Goal: Task Accomplishment & Management: Manage account settings

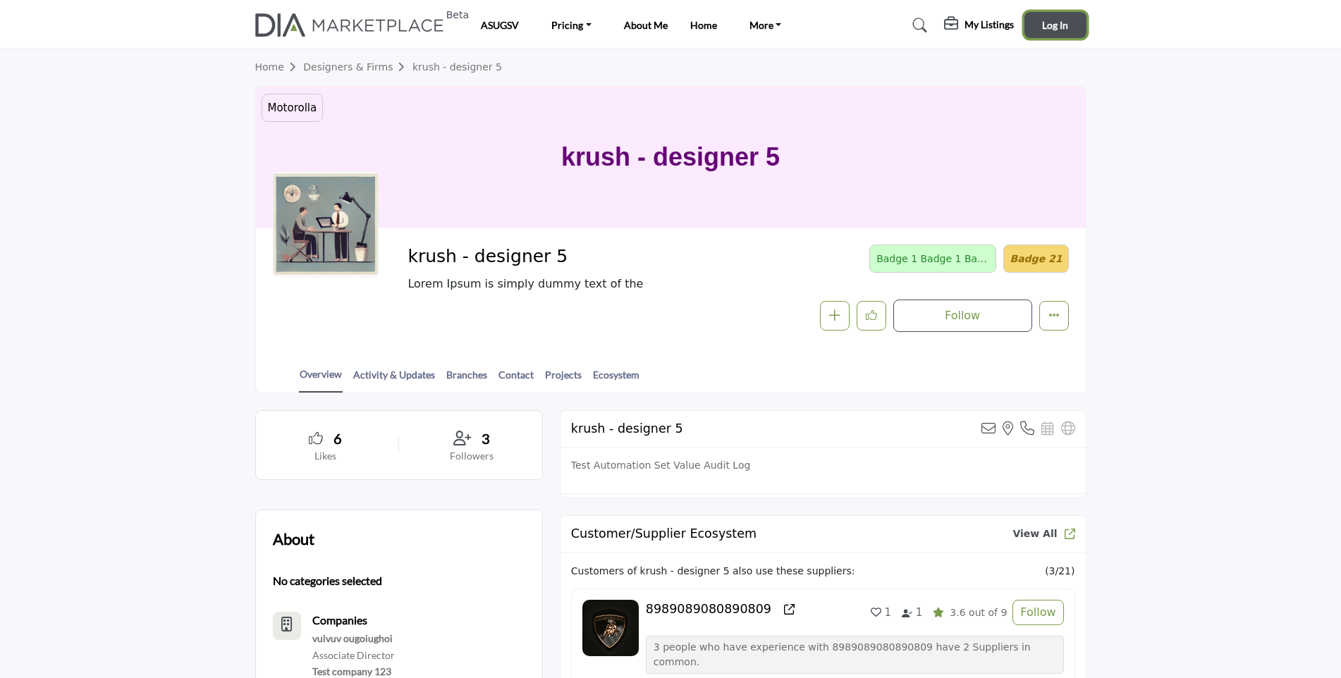
click at [1060, 26] on span "Log In" at bounding box center [1055, 25] width 26 height 12
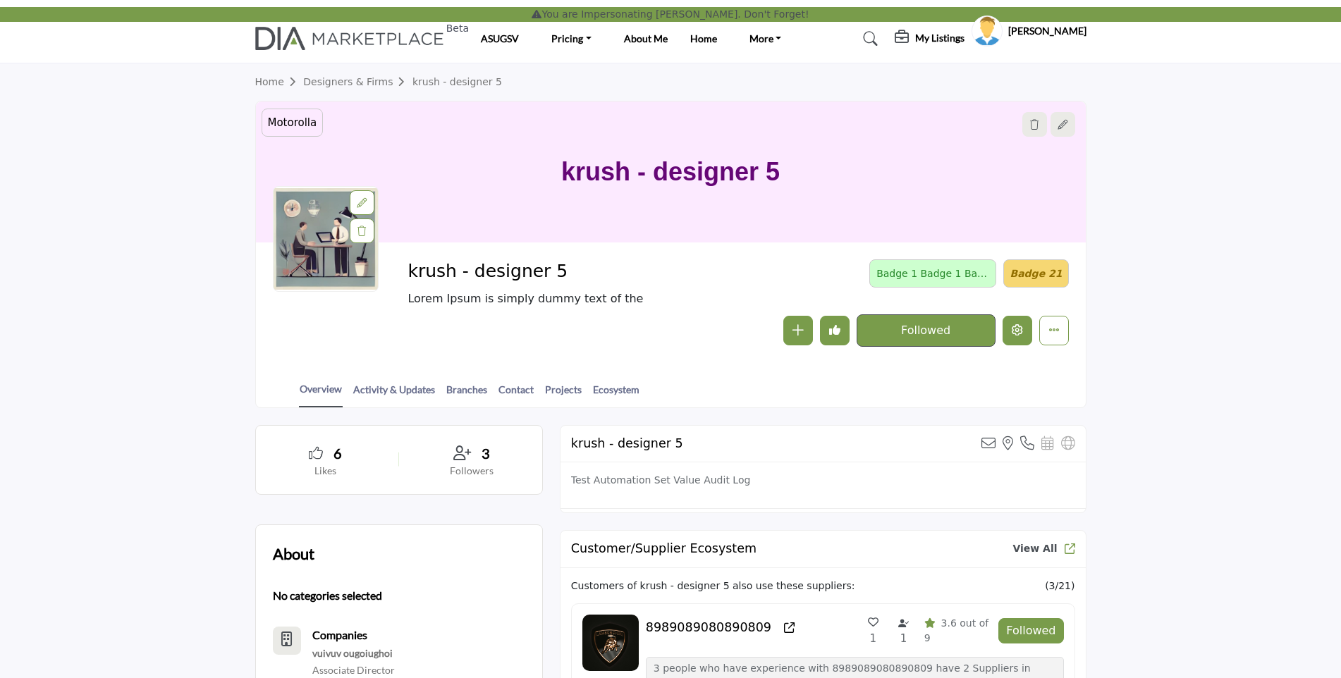
click at [1019, 330] on icon "Edit company" at bounding box center [1017, 329] width 11 height 11
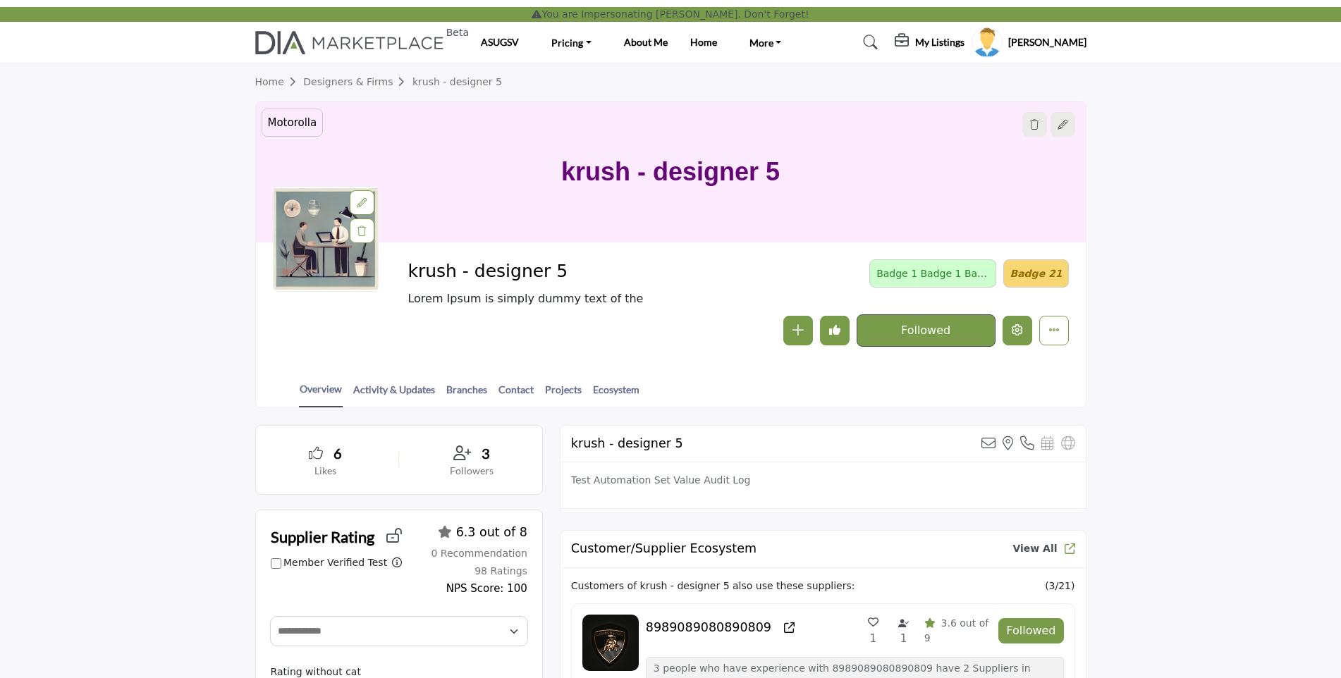
click at [1019, 331] on icon "Edit company" at bounding box center [1017, 329] width 11 height 11
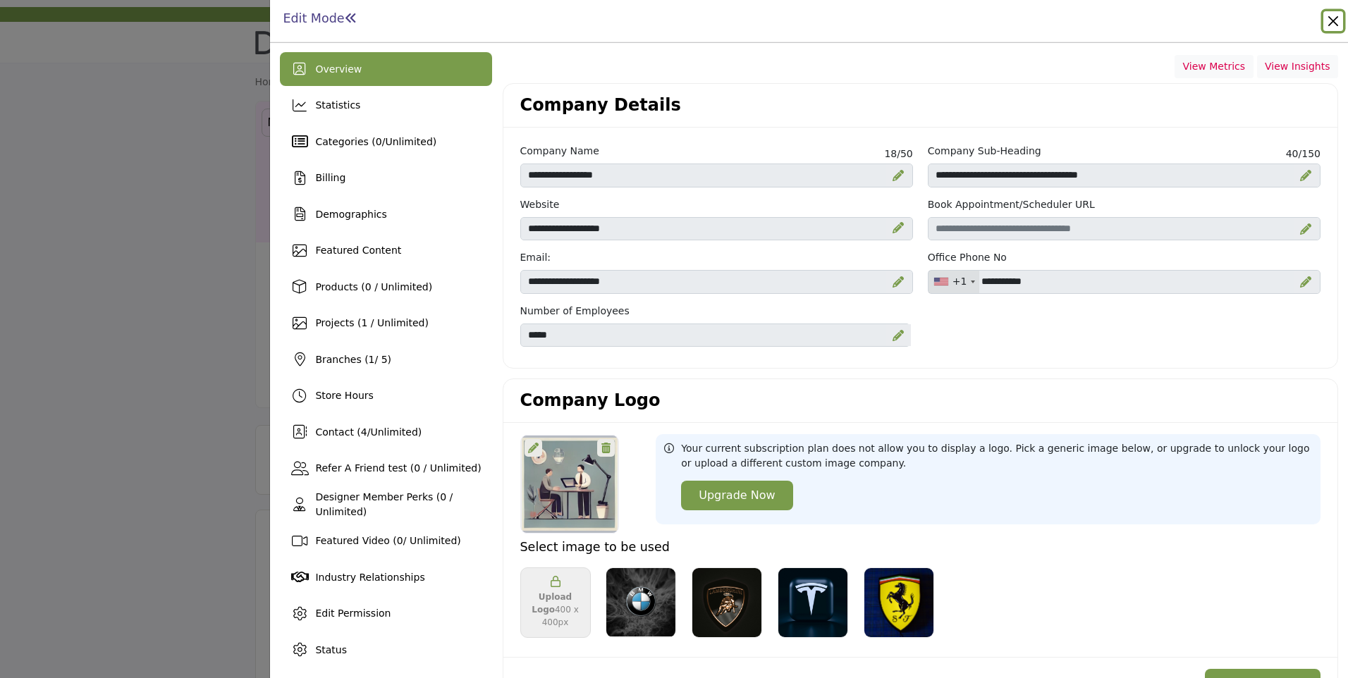
click at [1335, 18] on button "Close" at bounding box center [1333, 21] width 20 height 20
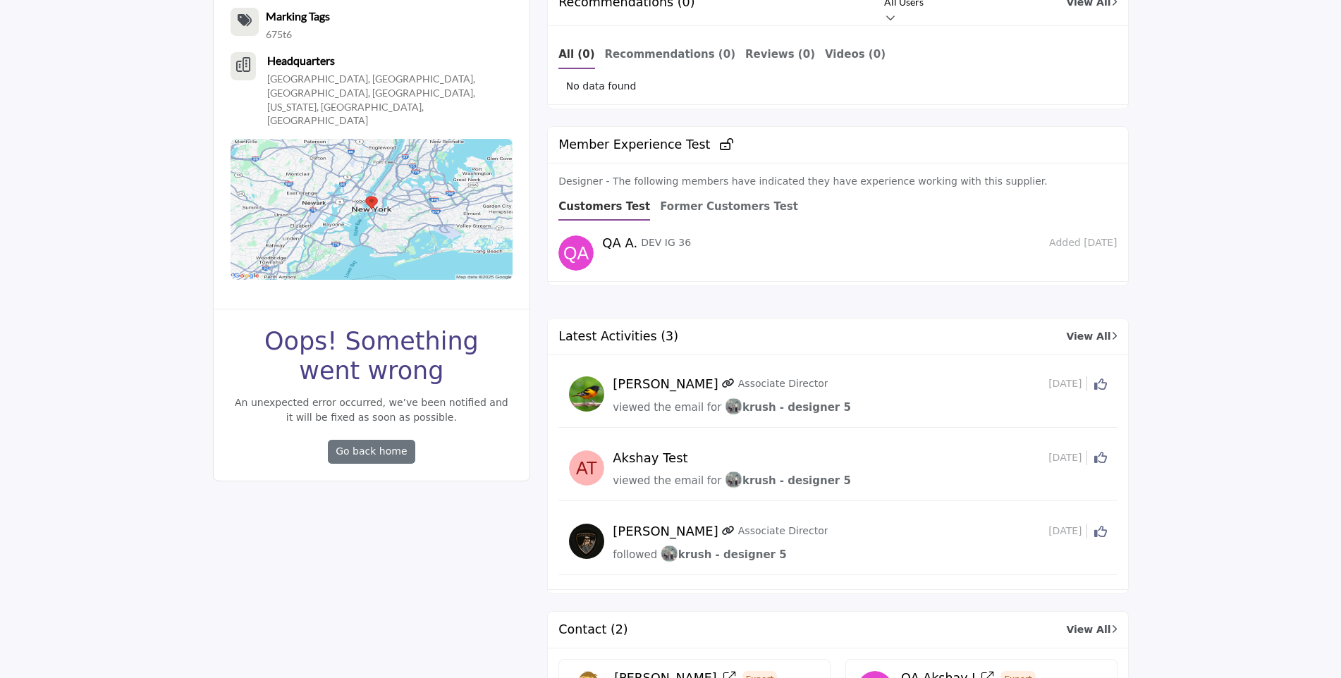
scroll to position [1410, 0]
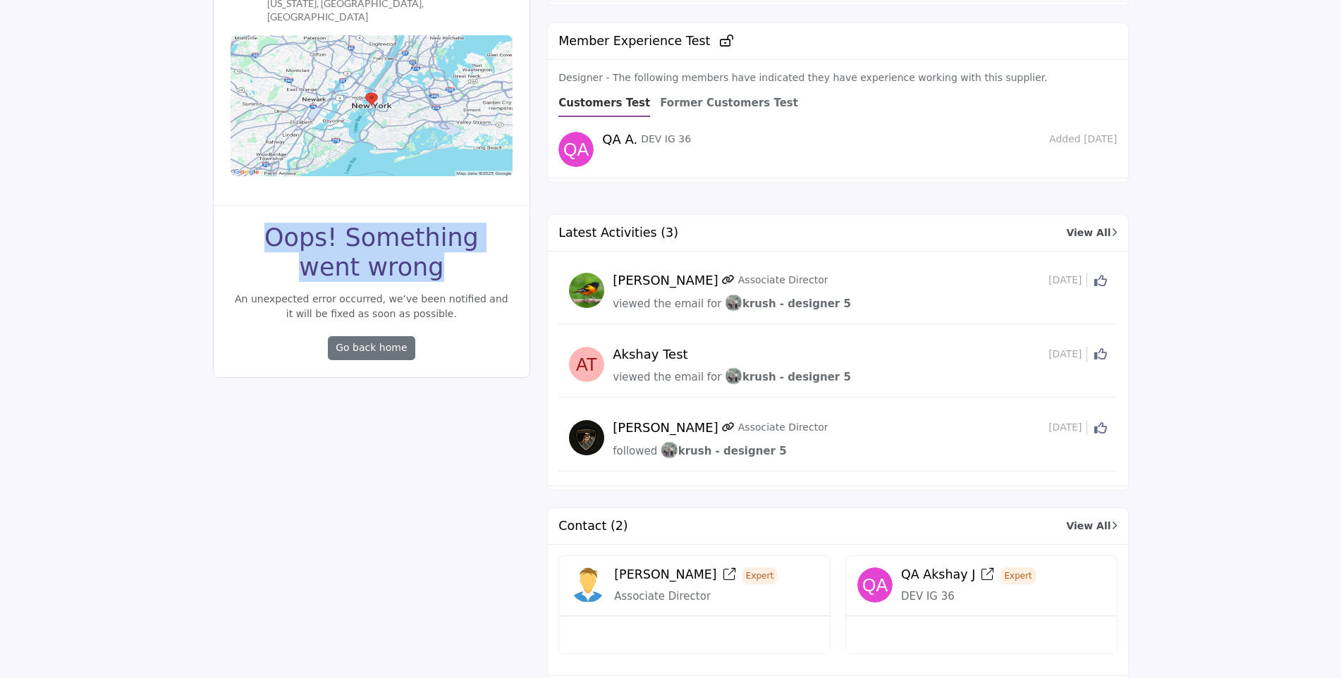
drag, startPoint x: 236, startPoint y: 195, endPoint x: 223, endPoint y: 190, distance: 14.5
click at [223, 205] on div "Oops! Something went wrong Oops! Something went wrong An unexpected error occur…" at bounding box center [372, 291] width 317 height 172
drag, startPoint x: 226, startPoint y: 190, endPoint x: 390, endPoint y: 226, distance: 167.3
click at [390, 224] on h1 "Oops! Something went wrong" at bounding box center [372, 252] width 283 height 59
